Goal: Task Accomplishment & Management: Manage account settings

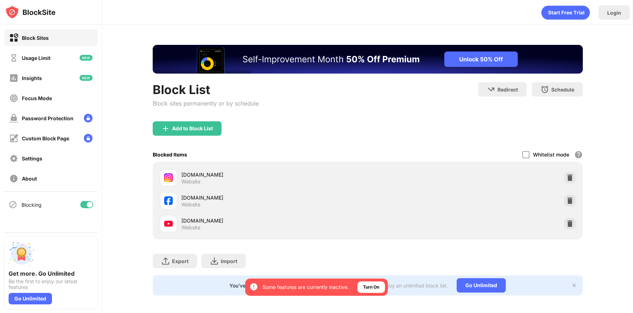
click at [88, 203] on div at bounding box center [90, 204] width 6 height 6
